Goal: Task Accomplishment & Management: Use online tool/utility

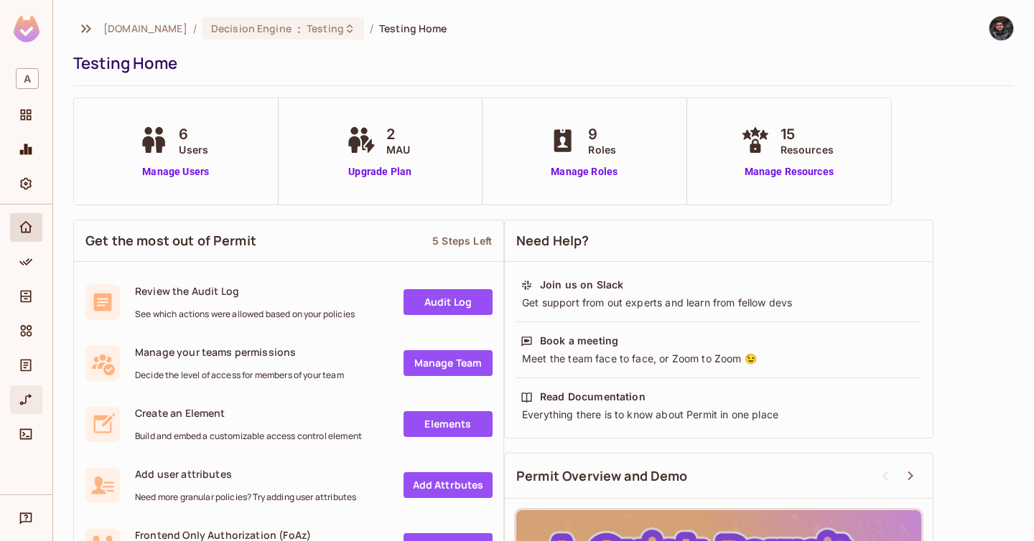
click at [26, 414] on div "URL Mapping" at bounding box center [26, 400] width 32 height 29
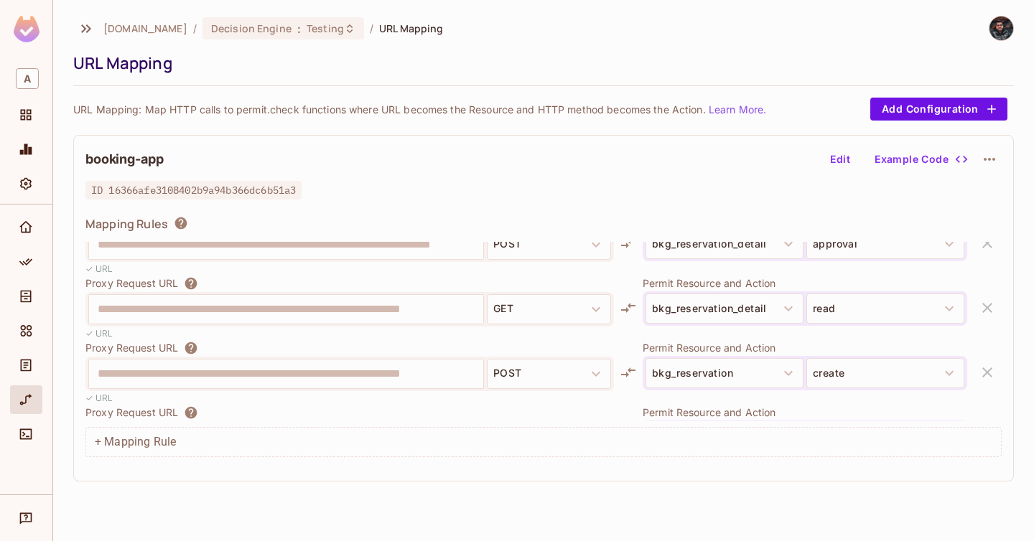
scroll to position [552, 0]
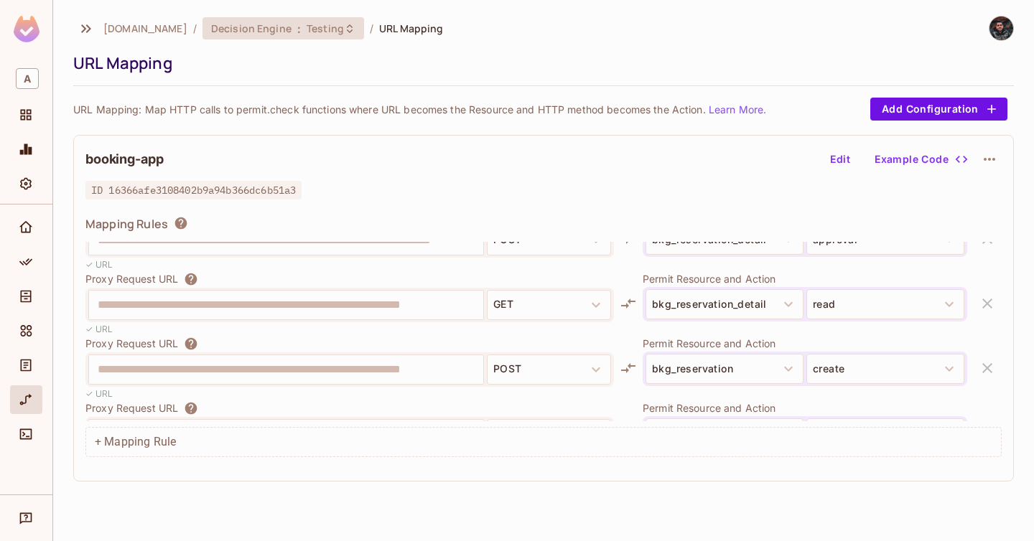
click at [317, 32] on span "Testing" at bounding box center [325, 29] width 37 height 14
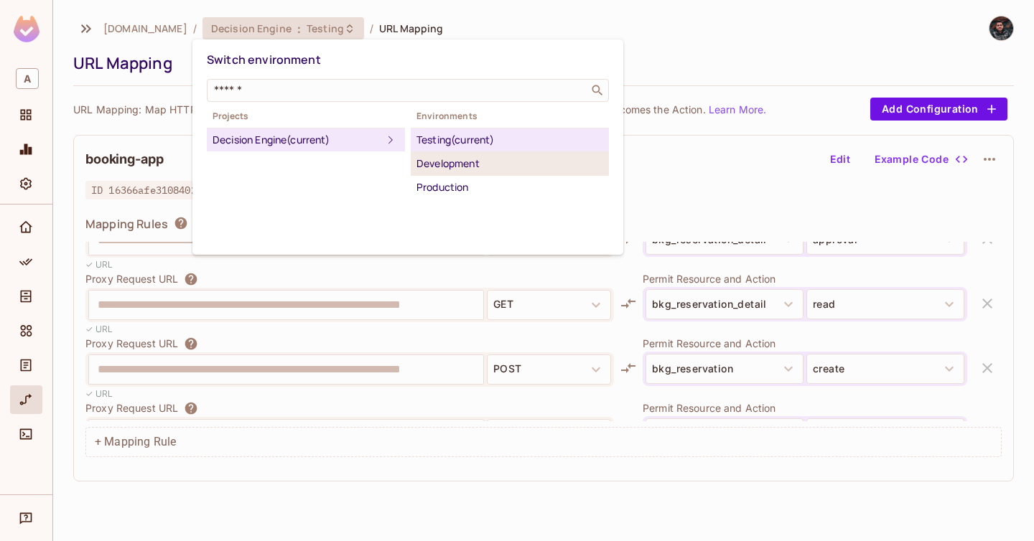
click at [500, 166] on div "Development" at bounding box center [510, 163] width 187 height 17
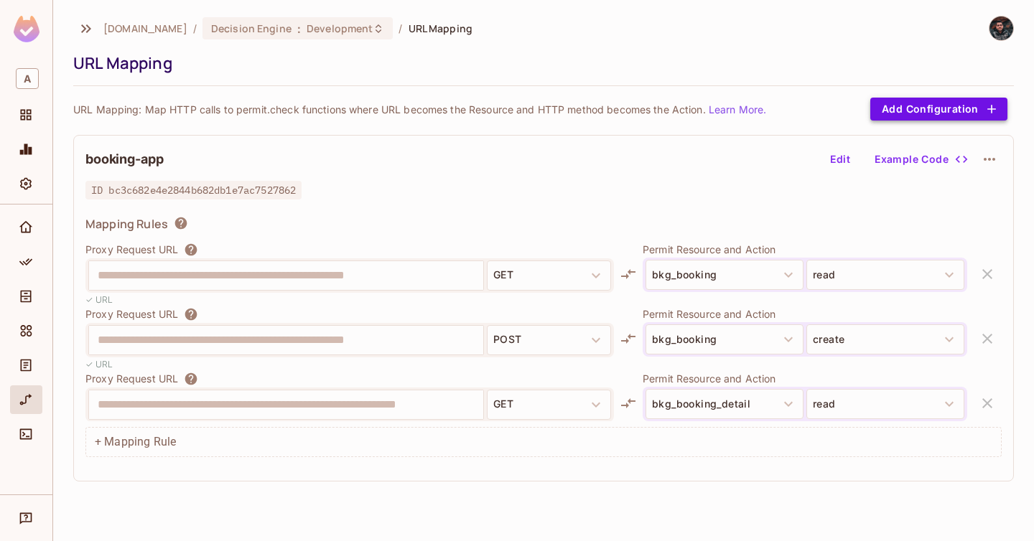
click at [976, 116] on button "Add Configuration" at bounding box center [938, 109] width 137 height 23
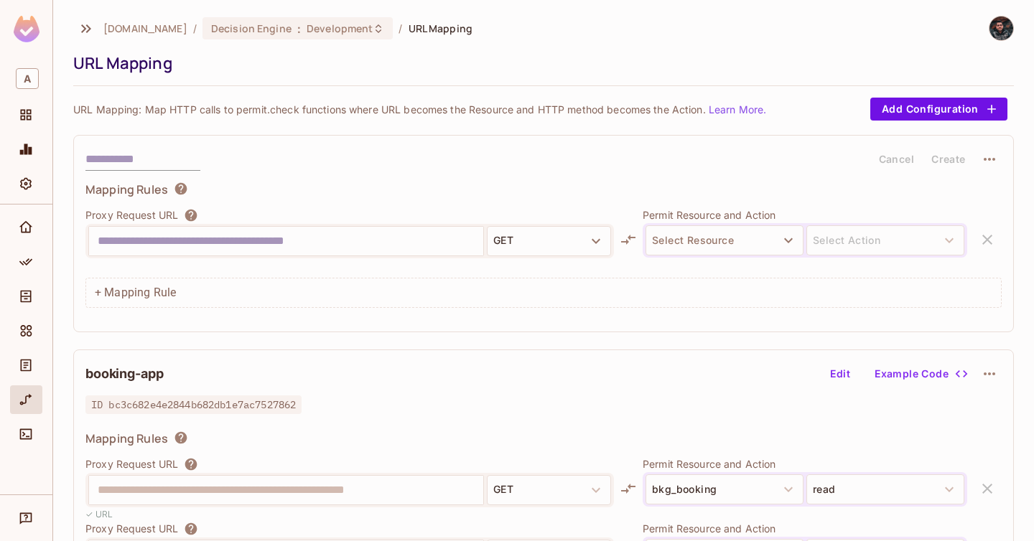
click at [133, 155] on input "text" at bounding box center [142, 159] width 115 height 23
type input "****"
click at [362, 195] on div "Mapping Rules" at bounding box center [543, 192] width 916 height 20
click at [335, 236] on input "text" at bounding box center [286, 241] width 377 height 23
paste input "**********"
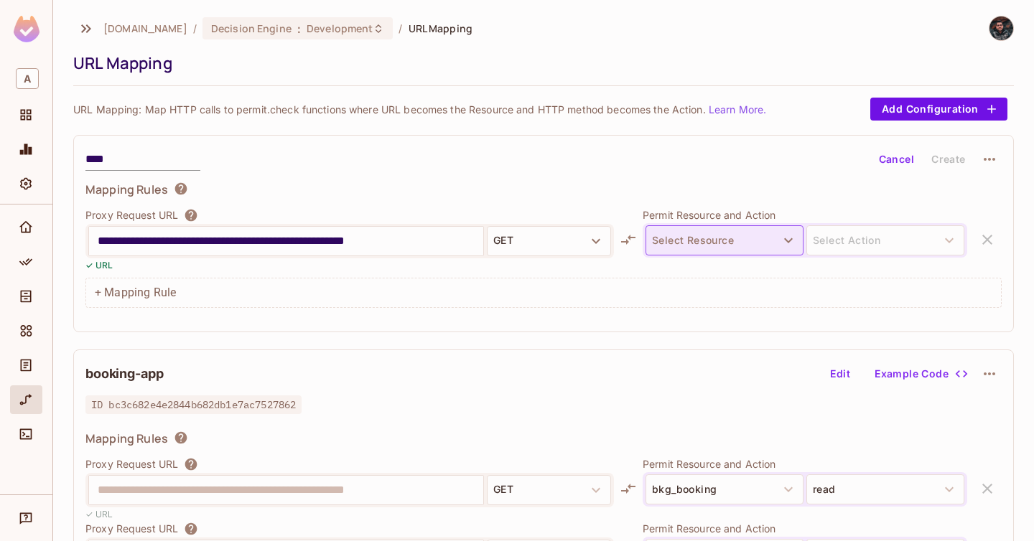
type input "**********"
click at [732, 233] on button "Select Resource" at bounding box center [725, 240] width 158 height 30
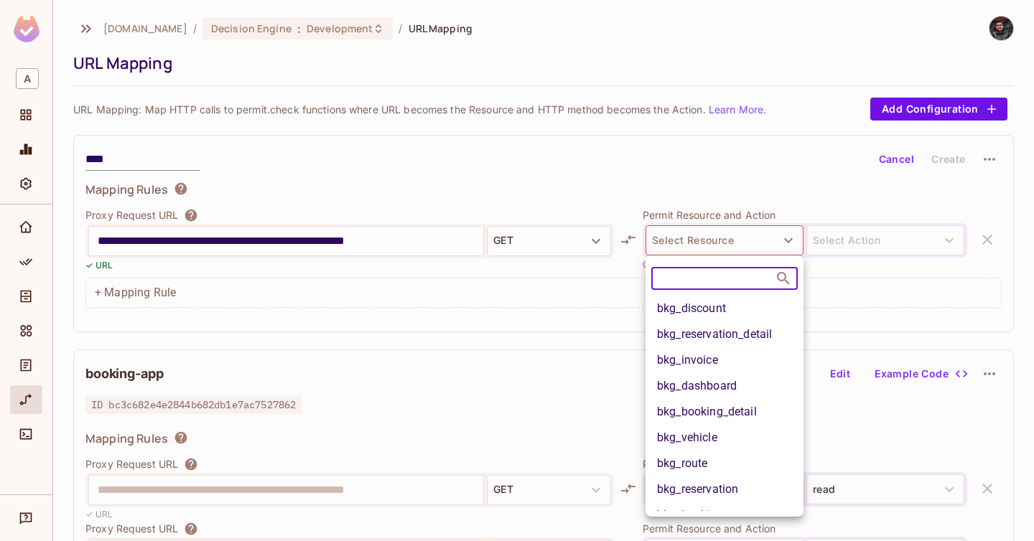
click at [574, 285] on div at bounding box center [517, 270] width 1034 height 541
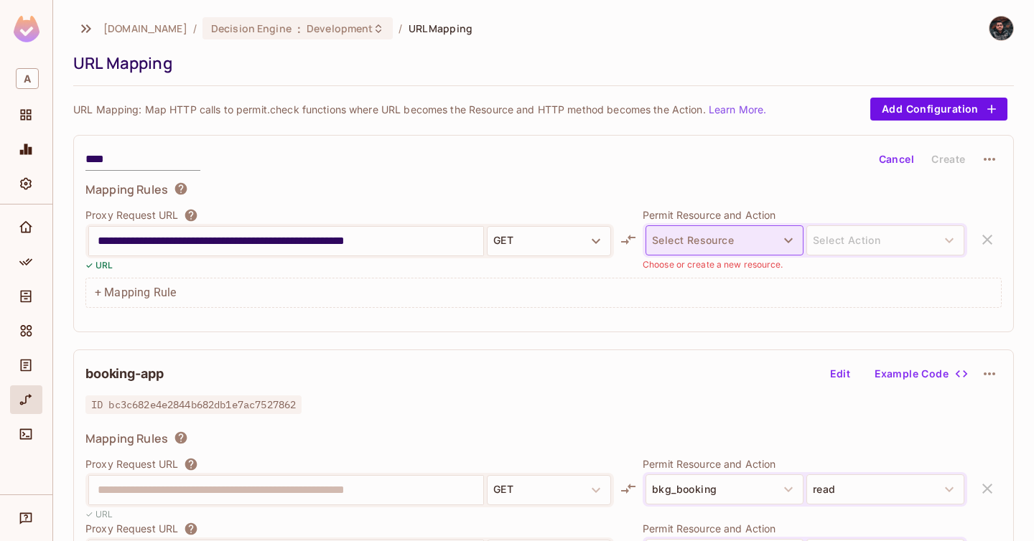
click at [695, 230] on button "Select Resource" at bounding box center [725, 240] width 158 height 30
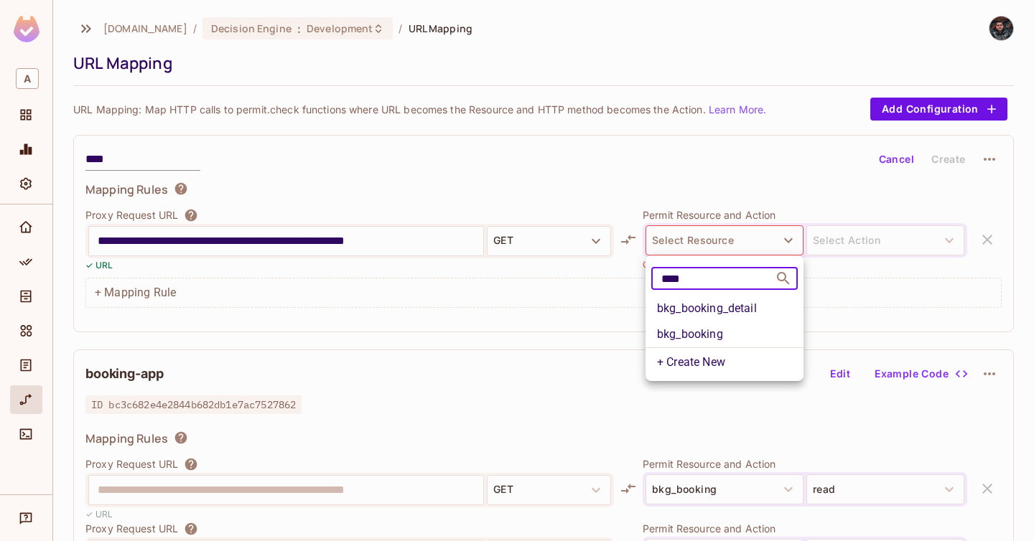
type input "****"
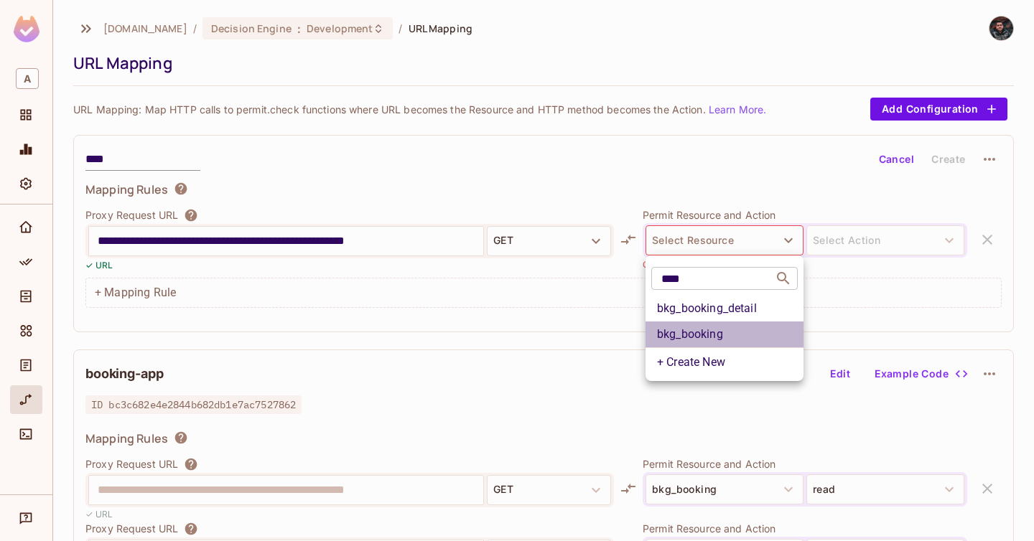
click at [730, 335] on li "bkg_booking" at bounding box center [725, 335] width 158 height 26
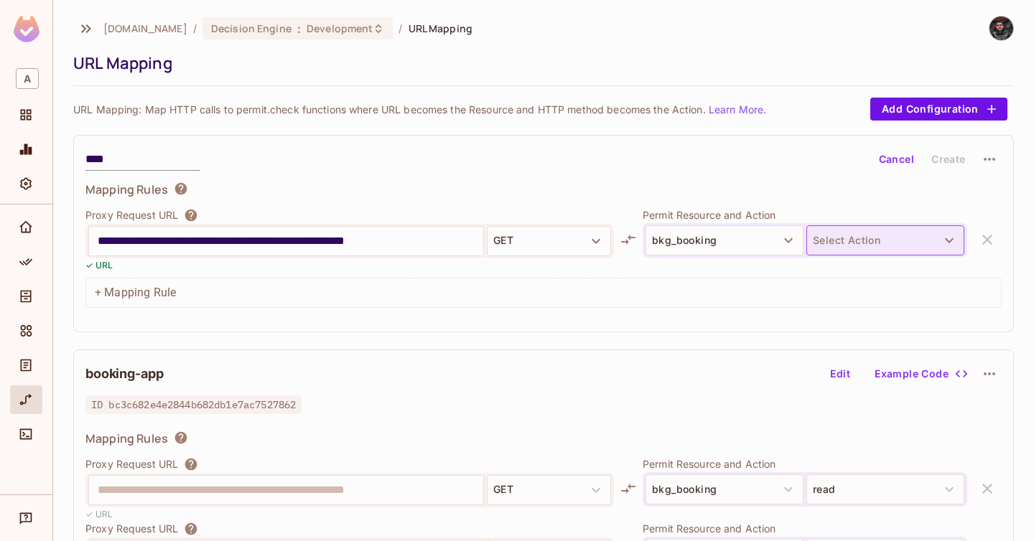
drag, startPoint x: 852, startPoint y: 264, endPoint x: 857, endPoint y: 247, distance: 18.0
click at [852, 264] on div at bounding box center [805, 265] width 325 height 14
click at [860, 243] on button "Select Action" at bounding box center [885, 240] width 158 height 30
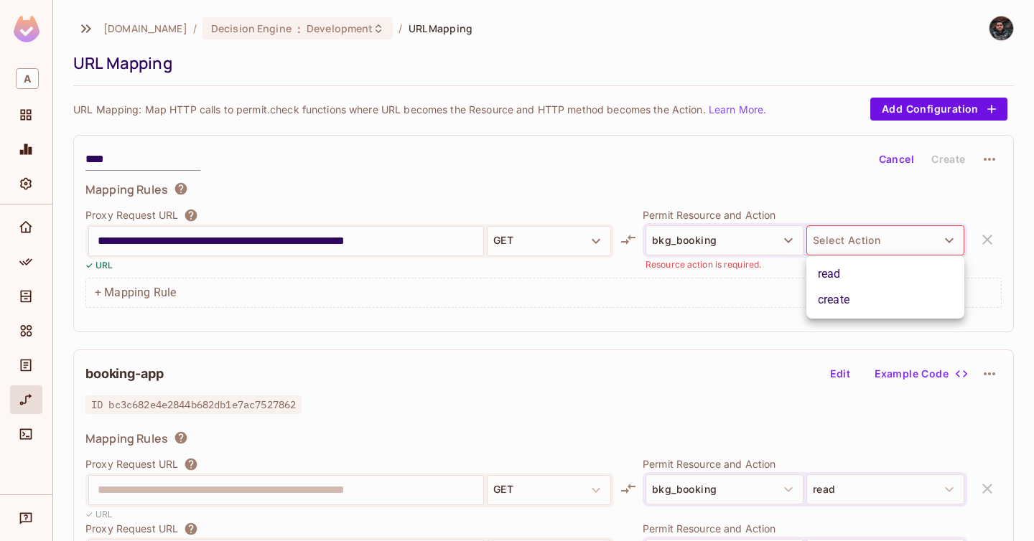
click at [860, 274] on li "read" at bounding box center [885, 274] width 158 height 26
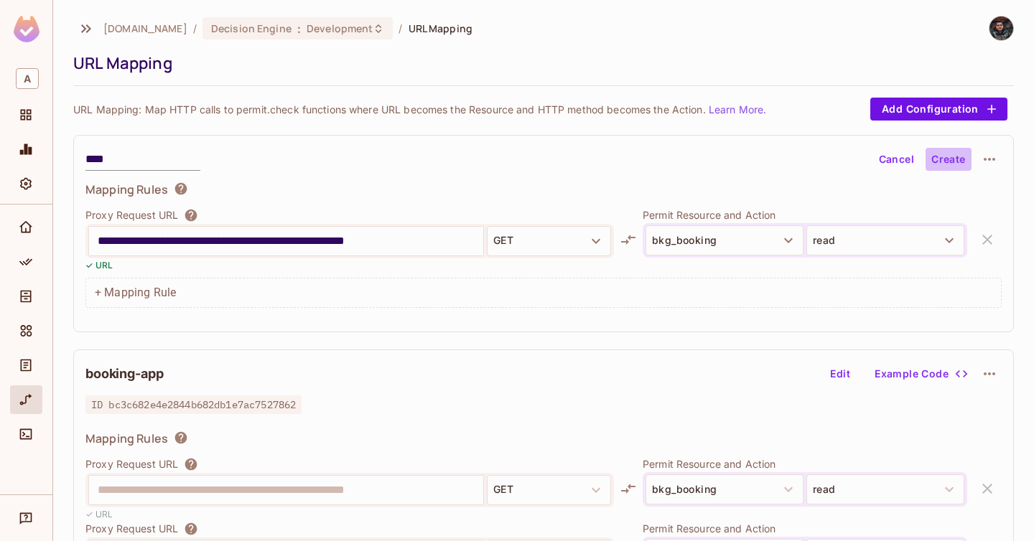
click at [951, 158] on button "Create" at bounding box center [949, 159] width 46 height 23
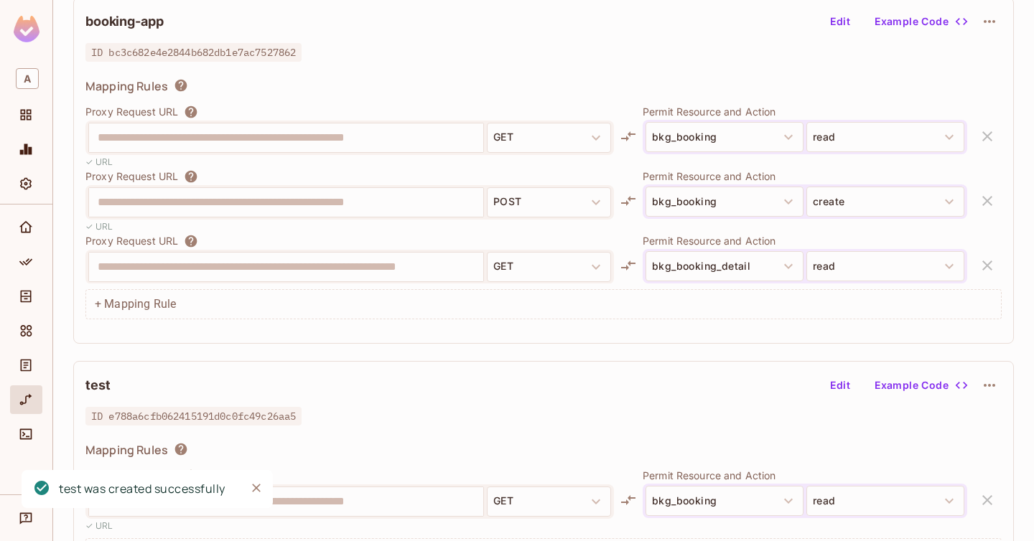
scroll to position [195, 0]
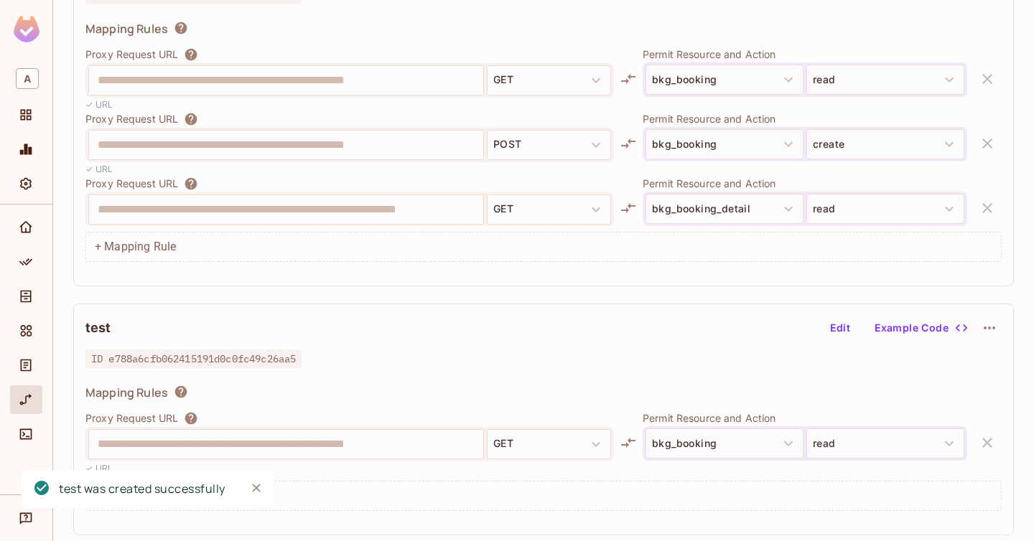
click at [985, 322] on icon "button" at bounding box center [989, 328] width 17 height 17
click at [964, 356] on div "Delete" at bounding box center [979, 361] width 65 height 23
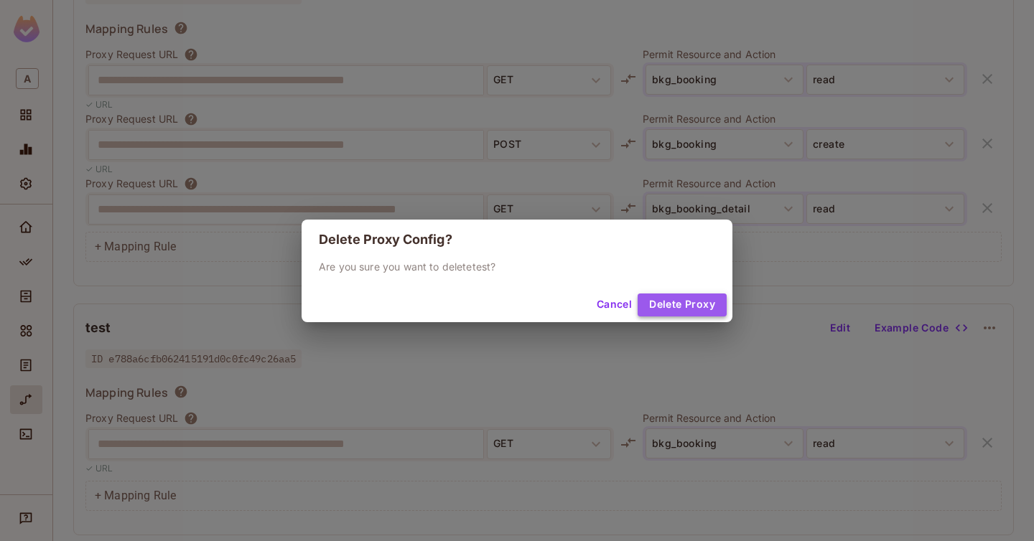
click at [669, 307] on button "Delete Proxy" at bounding box center [682, 305] width 89 height 23
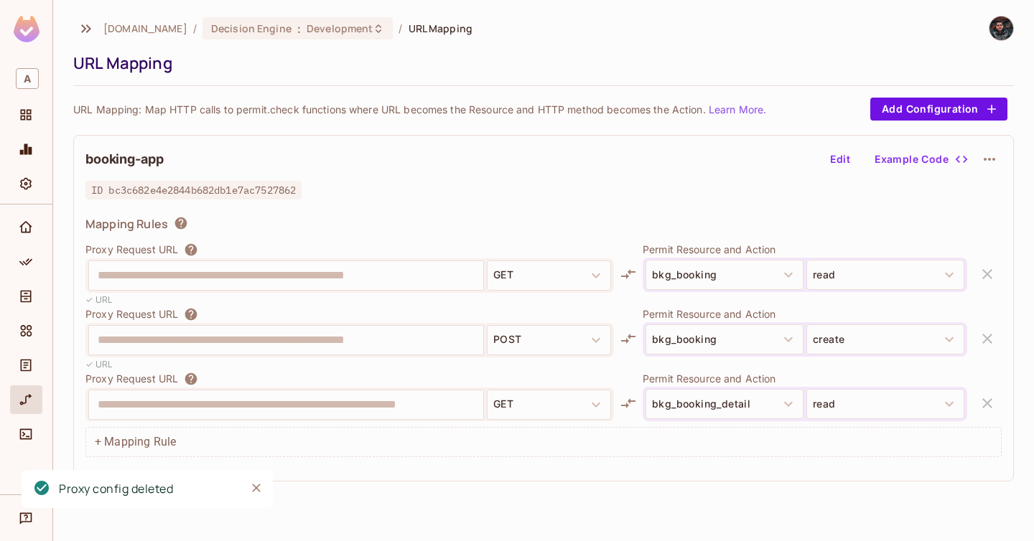
scroll to position [0, 0]
